Goal: Task Accomplishment & Management: Use online tool/utility

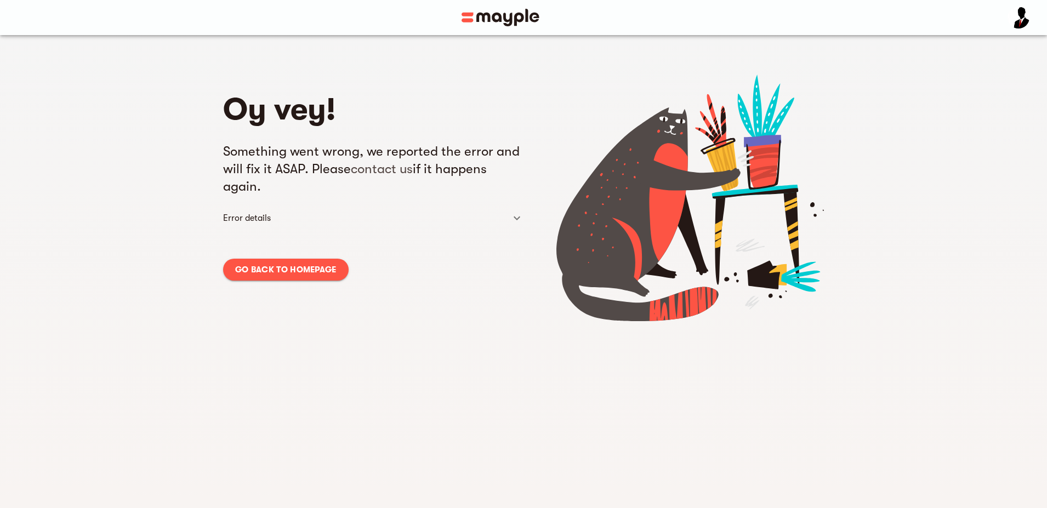
click at [310, 207] on div "Error details" at bounding box center [373, 218] width 300 height 29
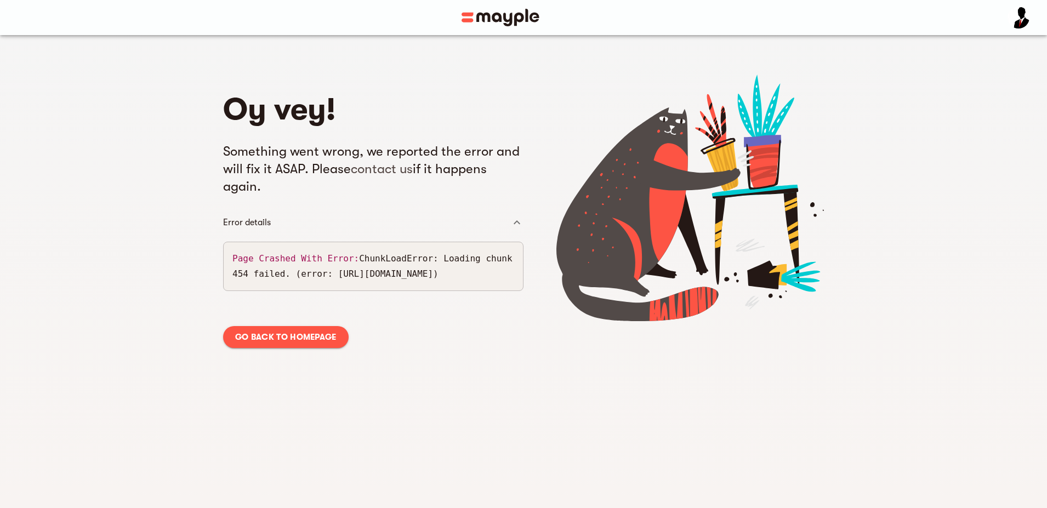
click at [312, 282] on pre "Page Crashed With Error: ChunkLoadError: Loading chunk 454 failed. (error: [URL…" at bounding box center [373, 266] width 282 height 31
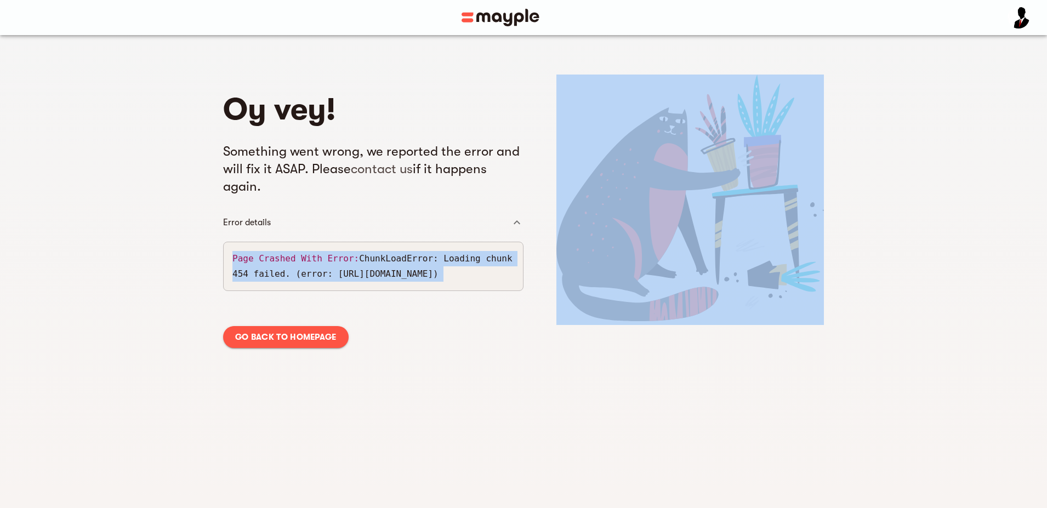
click at [312, 282] on pre "Page Crashed With Error: ChunkLoadError: Loading chunk 454 failed. (error: [URL…" at bounding box center [373, 266] width 282 height 31
click at [231, 291] on div "Page Crashed With Error: ChunkLoadError: Loading chunk 454 failed. (error: [URL…" at bounding box center [373, 266] width 300 height 49
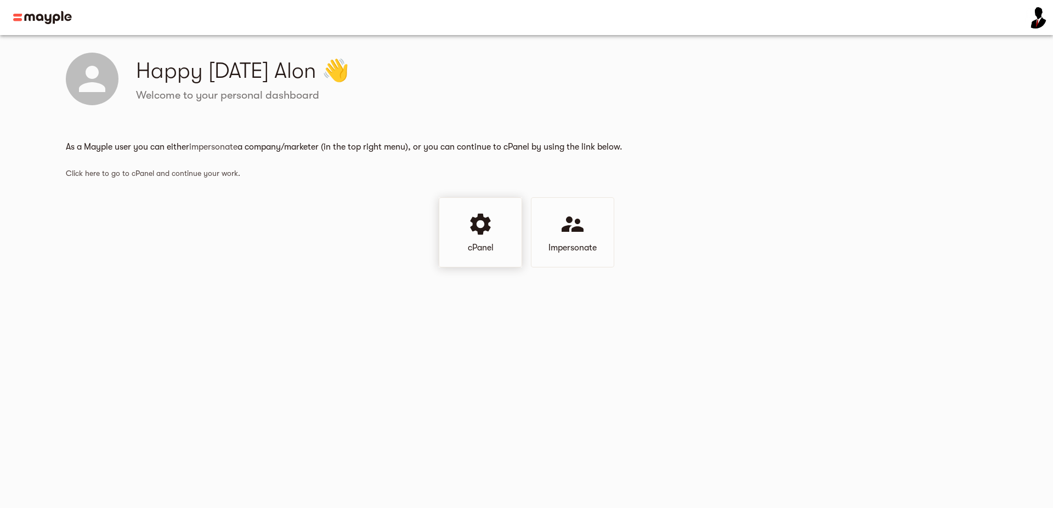
click at [484, 243] on p "cPanel" at bounding box center [481, 247] width 26 height 13
click at [554, 237] on div "Impersonate" at bounding box center [572, 232] width 83 height 70
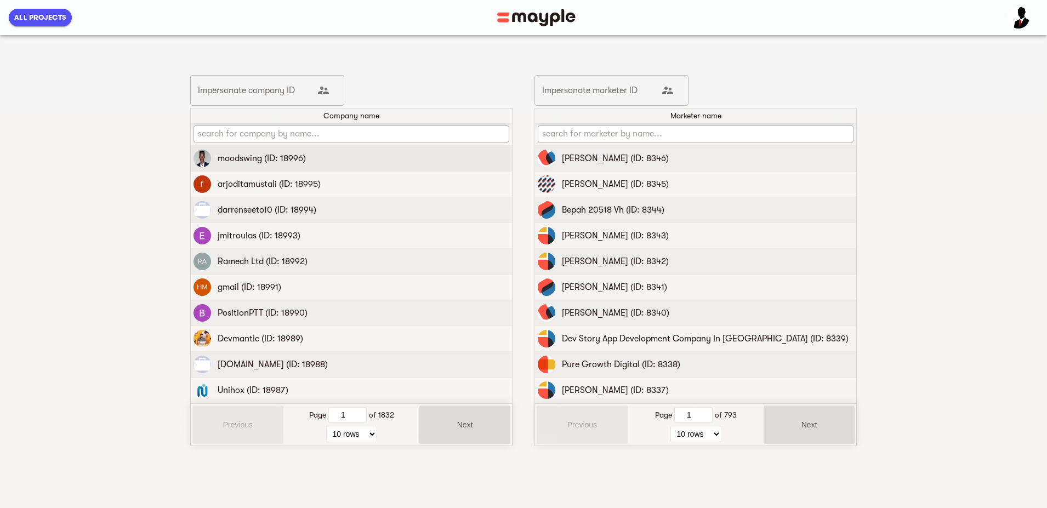
click at [218, 157] on p "moodswing (ID: 18996)" at bounding box center [262, 158] width 88 height 13
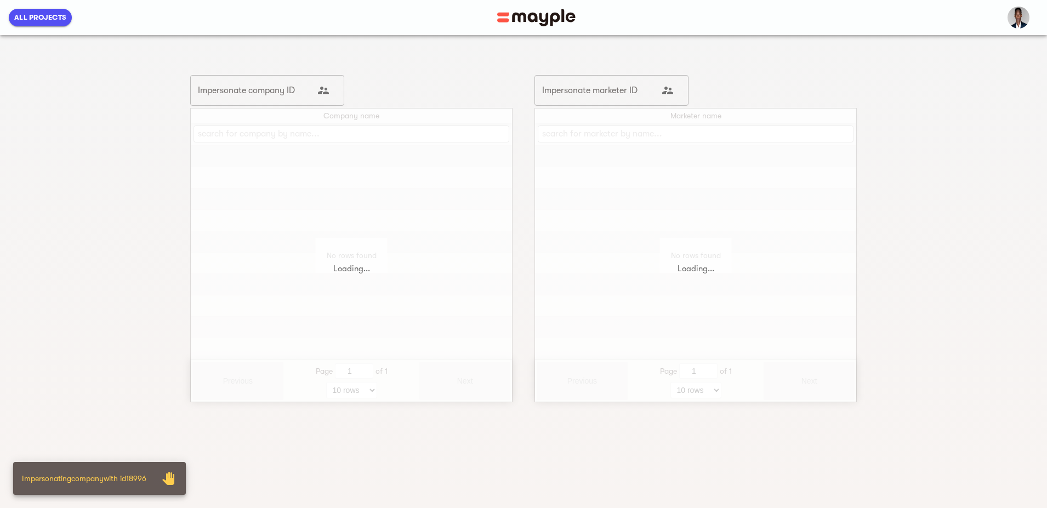
click at [415, 75] on div "Impersonate company ID Impersonate company ID" at bounding box center [351, 90] width 322 height 36
